Goal: Check status: Check status

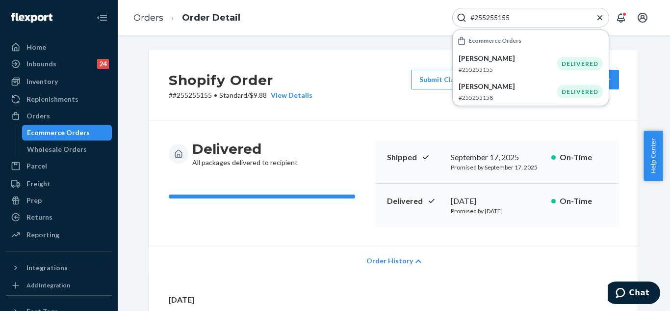
scroll to position [245, 0]
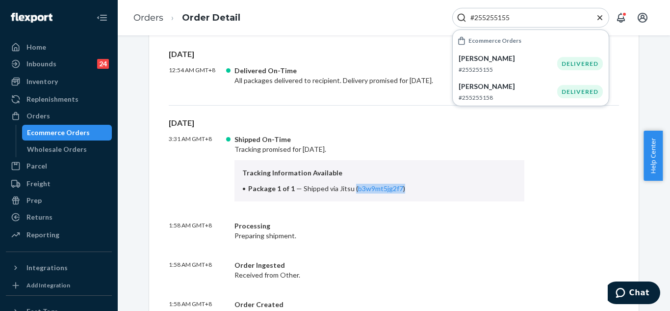
drag, startPoint x: 599, startPoint y: 19, endPoint x: 564, endPoint y: 19, distance: 34.4
click at [595, 19] on div "#255255155" at bounding box center [531, 18] width 157 height 20
click at [601, 17] on icon "Close Search" at bounding box center [600, 17] width 5 height 5
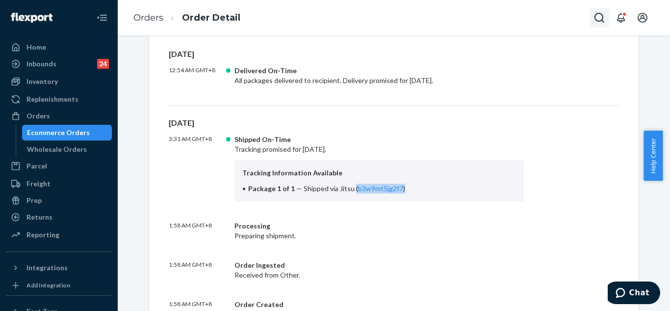
click at [594, 16] on icon "Open Search Box" at bounding box center [600, 18] width 12 height 12
click at [553, 18] on input "Search Input" at bounding box center [527, 18] width 121 height 10
paste input "#255253625"
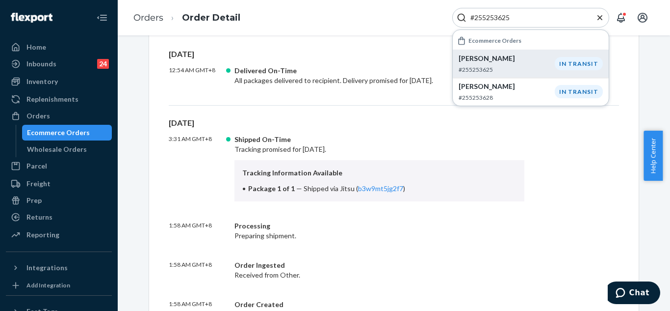
type input "#255253625"
click at [512, 57] on p "[PERSON_NAME]" at bounding box center [507, 58] width 96 height 10
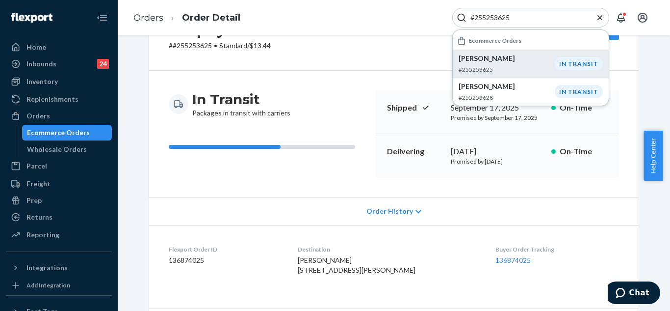
scroll to position [49, 0]
click at [598, 17] on icon "Close Search" at bounding box center [600, 18] width 10 height 10
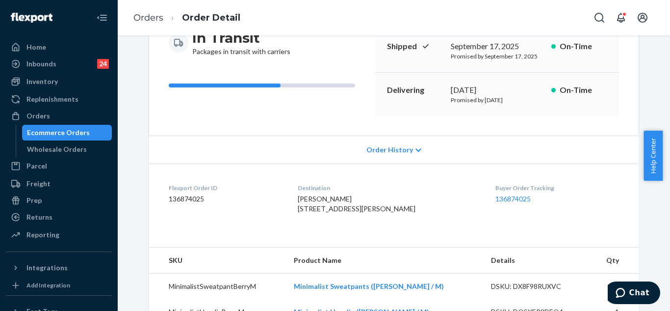
scroll to position [196, 0]
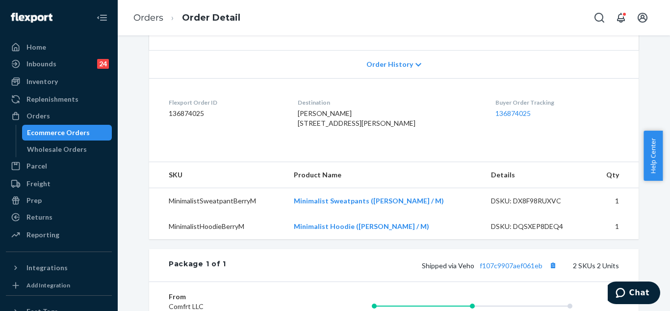
click at [385, 64] on span "Order History" at bounding box center [390, 64] width 47 height 10
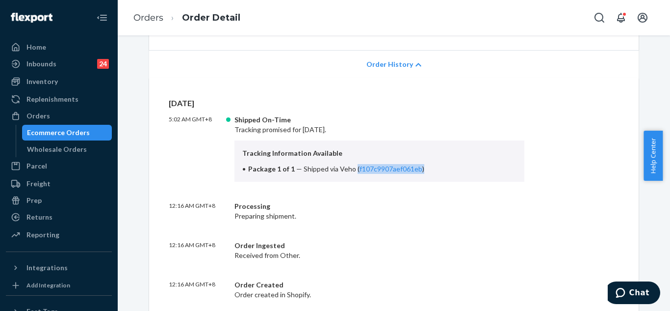
drag, startPoint x: 349, startPoint y: 169, endPoint x: 417, endPoint y: 168, distance: 67.2
click at [417, 168] on li "Package 1 of 1 — Shipped via Veho ( f107c9907aef061eb )" at bounding box center [379, 169] width 274 height 10
copy span "( f107c9907aef061eb )"
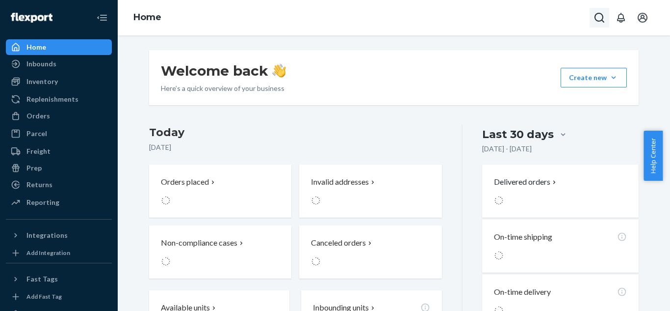
click at [596, 15] on icon "Open Search Box" at bounding box center [600, 18] width 10 height 10
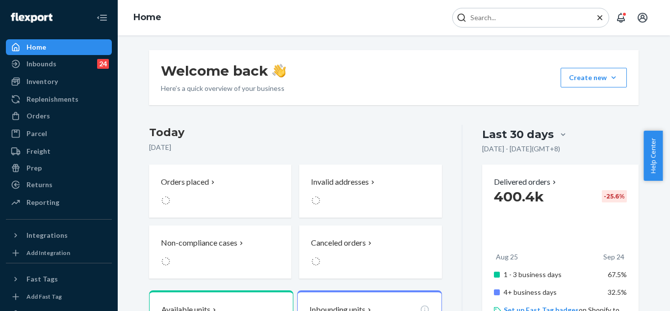
type input "#255043108"
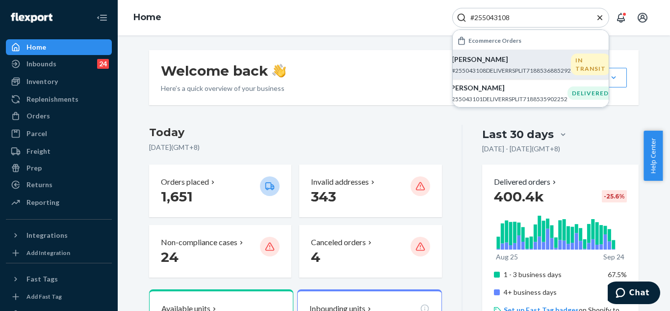
click at [502, 64] on div "Jocelyn Moreno #255043108DELIVERRSPLIT7188536885292" at bounding box center [511, 64] width 119 height 20
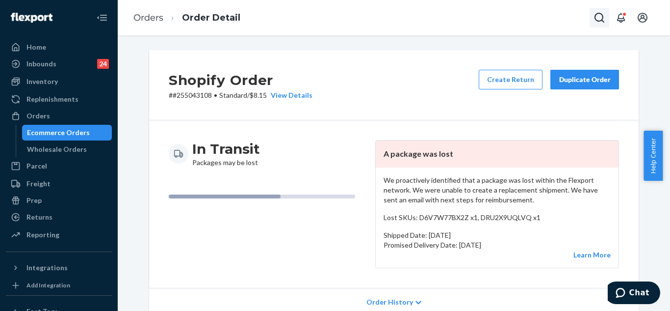
click at [597, 20] on icon "Open Search Box" at bounding box center [600, 18] width 12 height 12
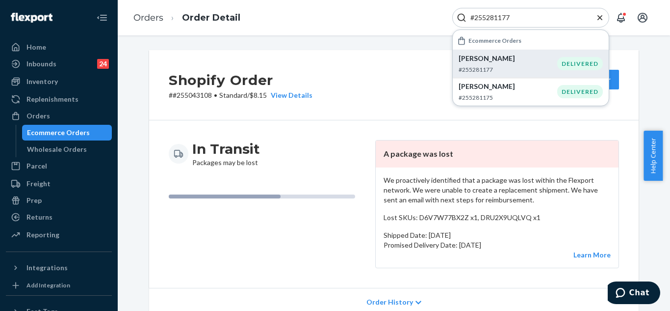
type input "#255281177"
click at [508, 63] on div "Olivia Dykstra #255281177" at bounding box center [508, 63] width 99 height 20
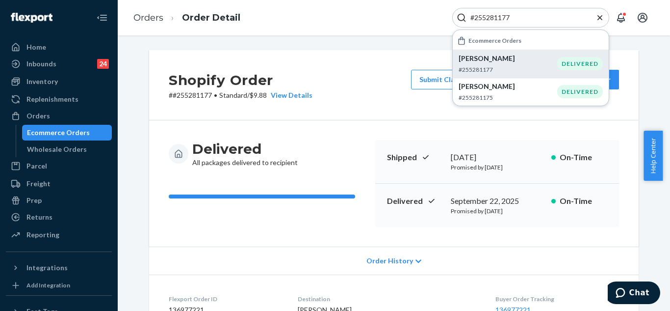
click at [602, 19] on icon "Close Search" at bounding box center [600, 17] width 5 height 5
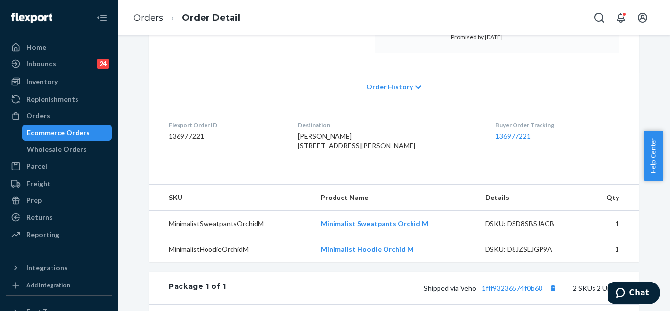
scroll to position [196, 0]
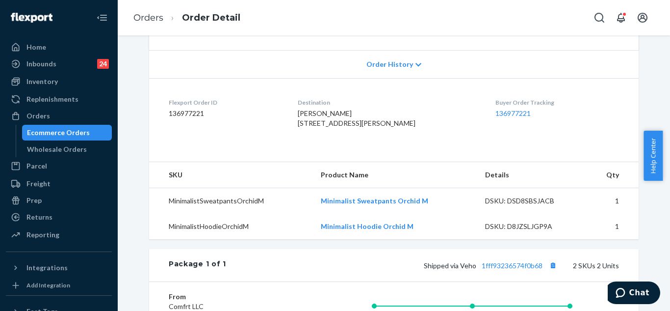
click at [398, 65] on span "Order History" at bounding box center [390, 64] width 47 height 10
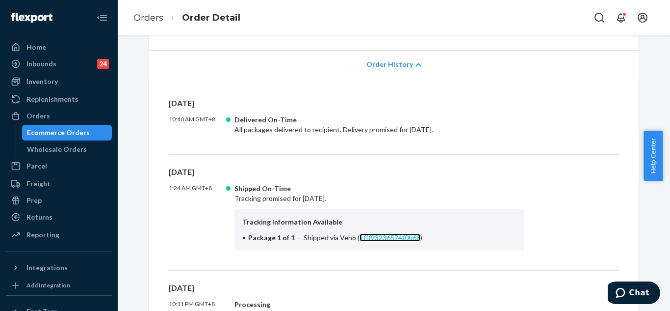
click at [378, 239] on link "1fff93236574f0b68" at bounding box center [390, 237] width 61 height 8
drag, startPoint x: 355, startPoint y: 239, endPoint x: 417, endPoint y: 239, distance: 61.4
click at [417, 239] on li "Package 1 of 1 — Shipped via Veho ( 1fff93236574f0b68 )" at bounding box center [379, 238] width 274 height 10
copy span "( 1fff93236574f0b68 )"
drag, startPoint x: 611, startPoint y: 23, endPoint x: 604, endPoint y: 21, distance: 6.5
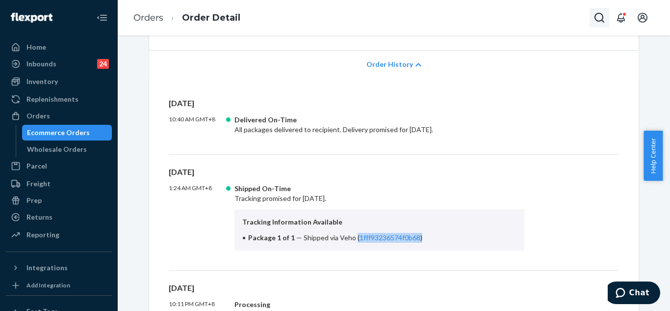
click at [608, 23] on div at bounding box center [622, 18] width 65 height 20
click at [604, 21] on icon "Open Search Box" at bounding box center [600, 18] width 12 height 12
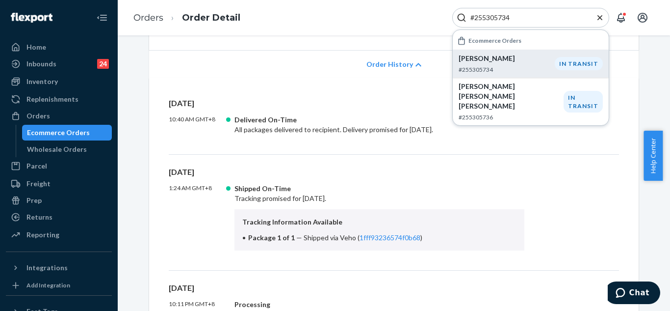
type input "#255305734"
click at [517, 65] on div "Rebecca Allgood #255305734" at bounding box center [507, 63] width 96 height 20
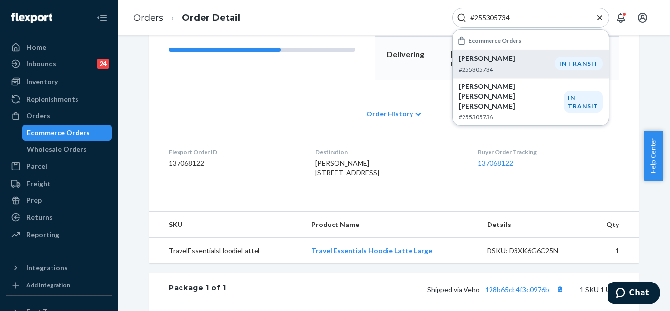
scroll to position [147, 0]
click at [598, 16] on icon "Close Search" at bounding box center [600, 17] width 5 height 5
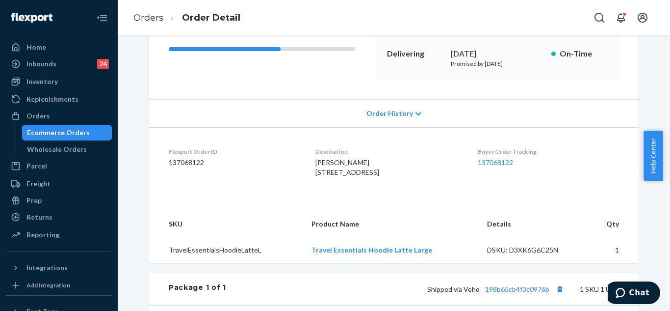
click at [598, 16] on icon "Open Search Box" at bounding box center [600, 18] width 12 height 12
click at [397, 116] on span "Order History" at bounding box center [390, 113] width 47 height 10
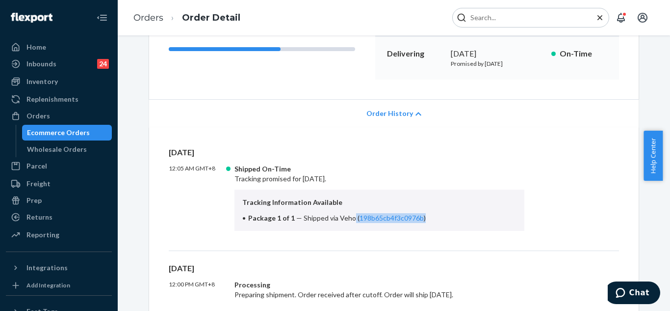
drag, startPoint x: 349, startPoint y: 217, endPoint x: 419, endPoint y: 216, distance: 69.7
click at [419, 216] on li "Package 1 of 1 — Shipped via Veho ( 198b65cb4f3c0976b )" at bounding box center [379, 218] width 274 height 10
copy span "( 198b65cb4f3c0976b )"
click at [518, 23] on div at bounding box center [531, 18] width 157 height 20
click at [514, 19] on input "Search Input" at bounding box center [527, 18] width 121 height 10
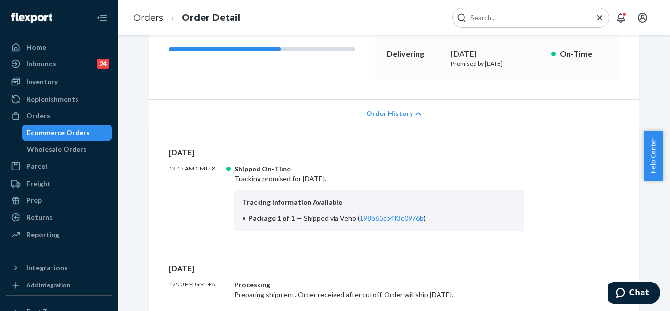
paste input "#255023815"
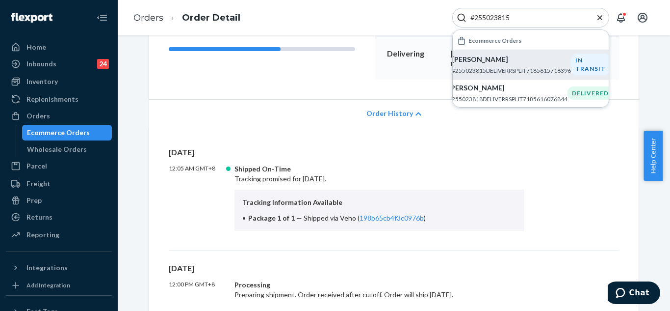
type input "#255023815"
click at [479, 60] on p "jaidyn aeling" at bounding box center [511, 59] width 119 height 10
